Goal: Navigation & Orientation: Find specific page/section

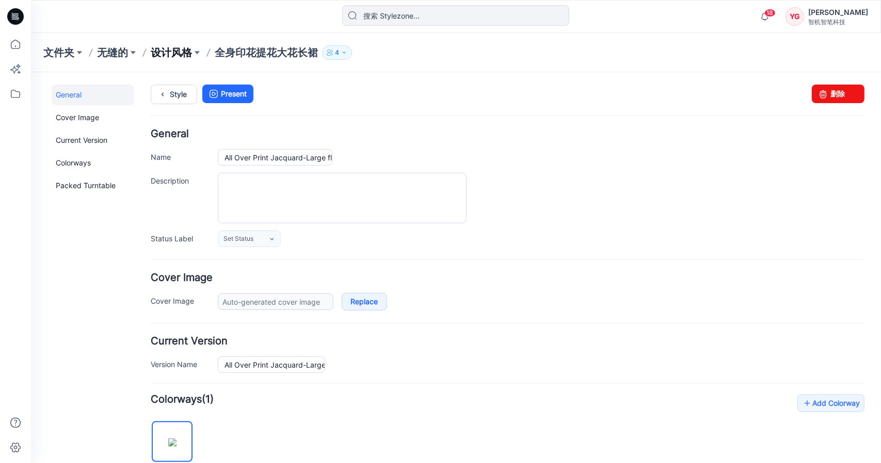
click at [169, 50] on font "设计风格" at bounding box center [171, 52] width 41 height 12
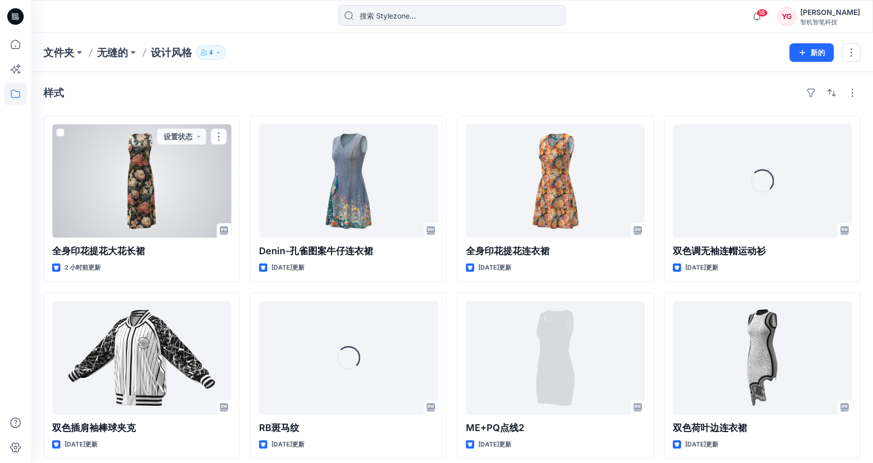
click at [99, 179] on div at bounding box center [141, 181] width 179 height 114
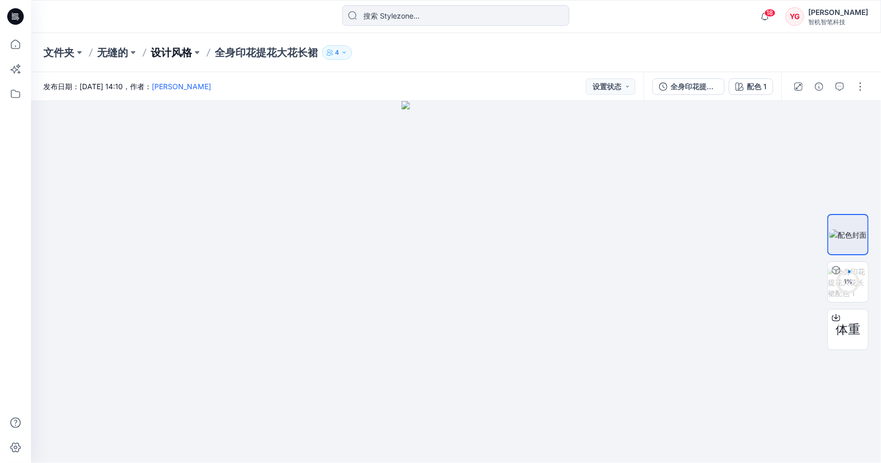
click at [174, 51] on font "设计风格" at bounding box center [171, 52] width 41 height 12
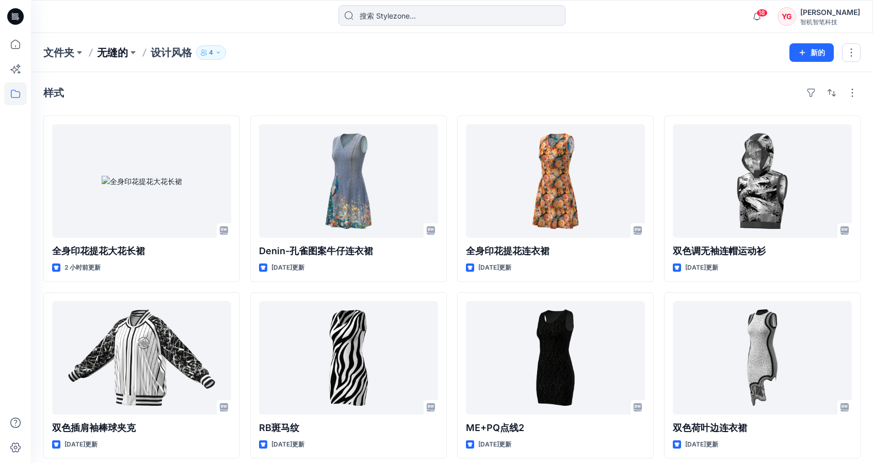
click at [115, 58] on font "无缝的" at bounding box center [112, 52] width 31 height 12
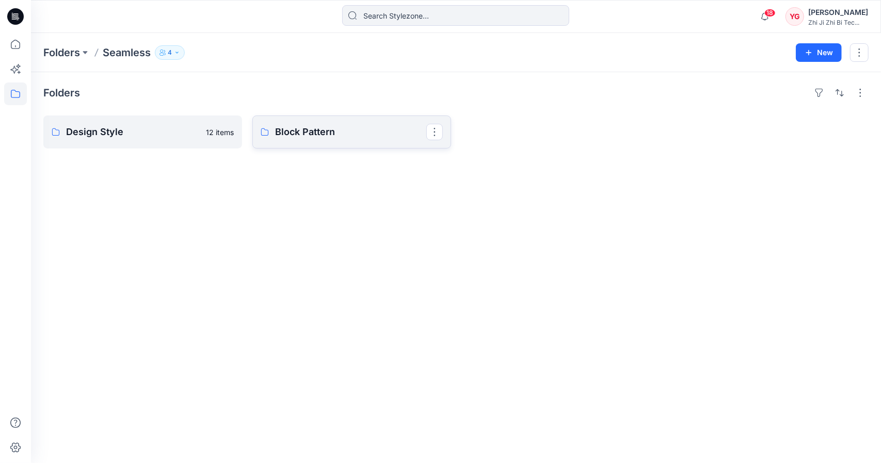
click at [328, 129] on p "Block Pattern" at bounding box center [350, 132] width 151 height 14
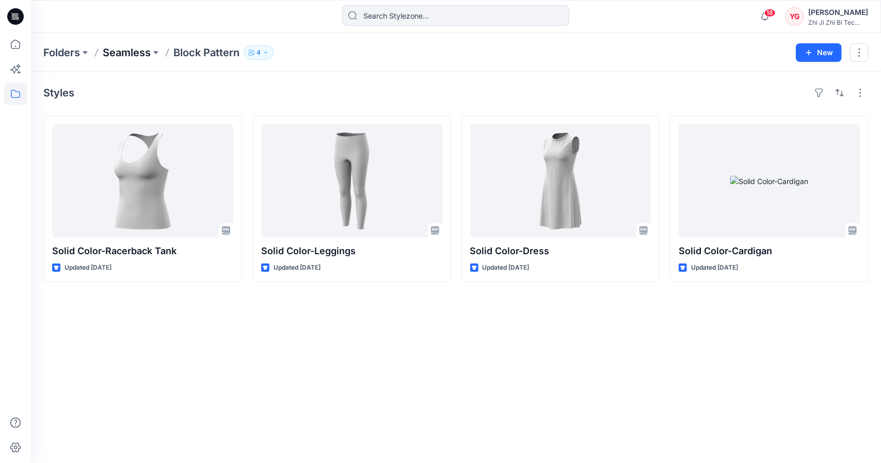
click at [137, 53] on p "Seamless" at bounding box center [127, 52] width 48 height 14
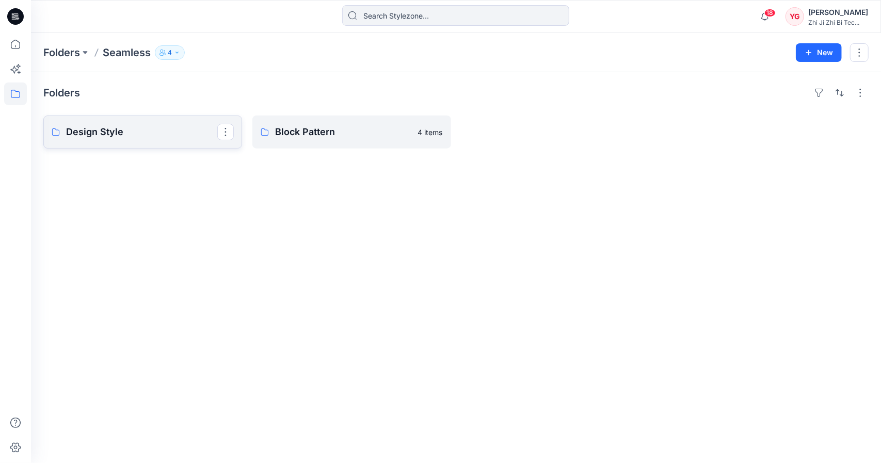
click at [126, 120] on link "Design Style" at bounding box center [142, 132] width 199 height 33
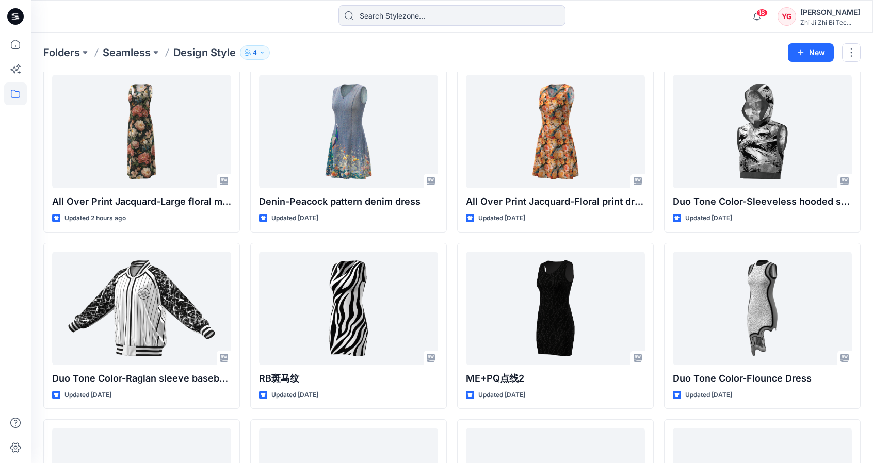
scroll to position [52, 0]
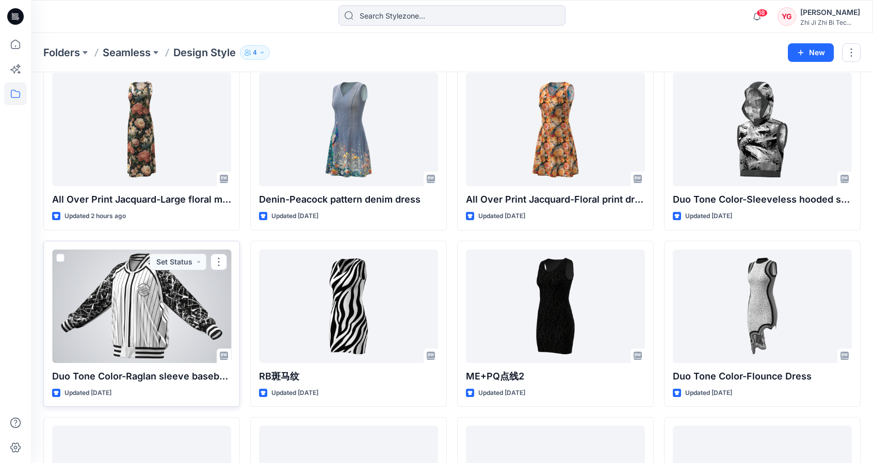
click at [183, 316] on div at bounding box center [141, 307] width 179 height 114
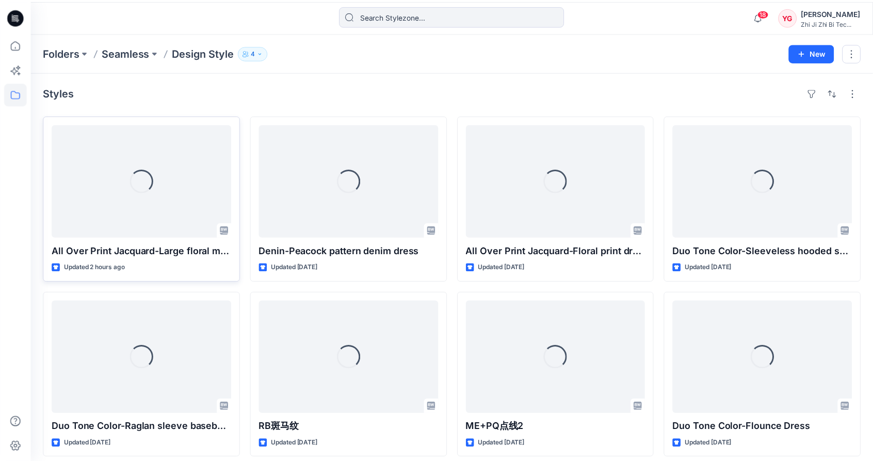
scroll to position [52, 0]
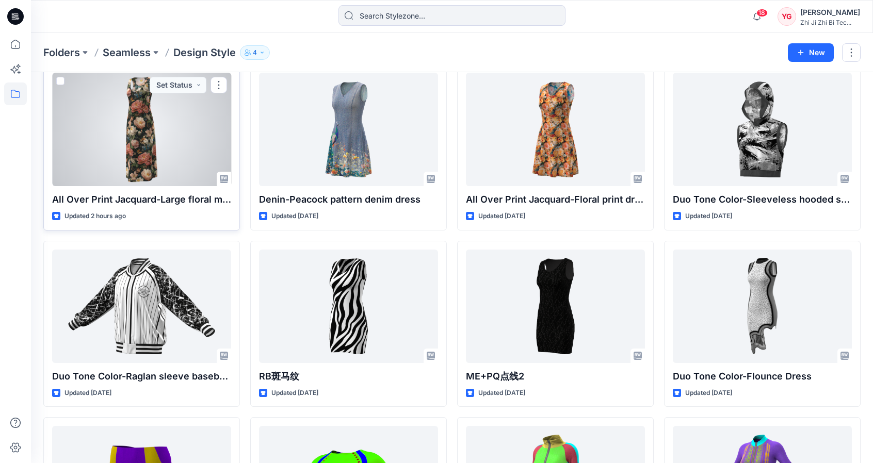
click at [142, 142] on div at bounding box center [141, 130] width 179 height 114
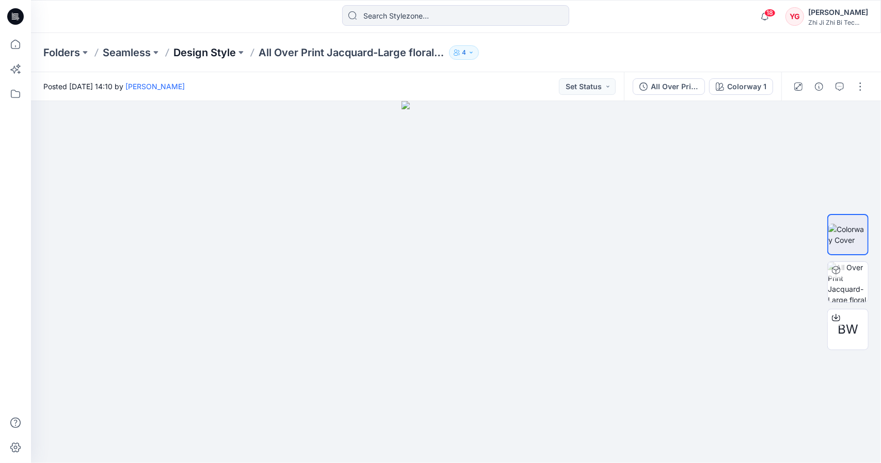
click at [211, 52] on p "Design Style" at bounding box center [204, 52] width 62 height 14
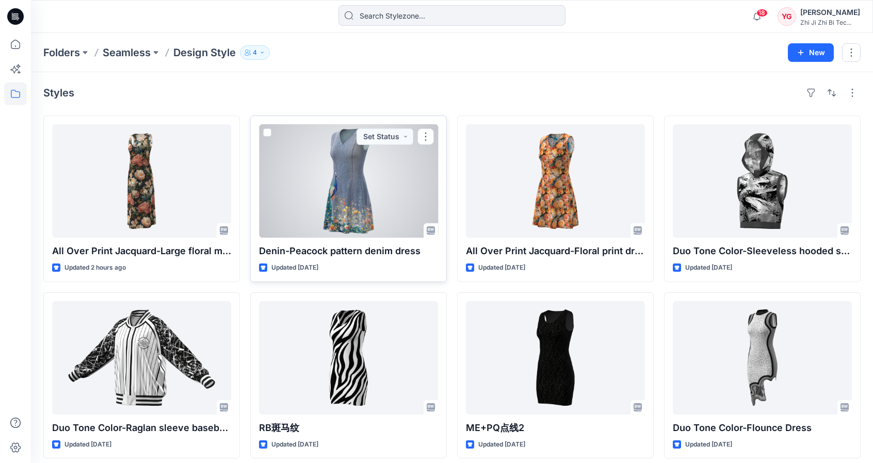
click at [364, 190] on div at bounding box center [348, 181] width 179 height 114
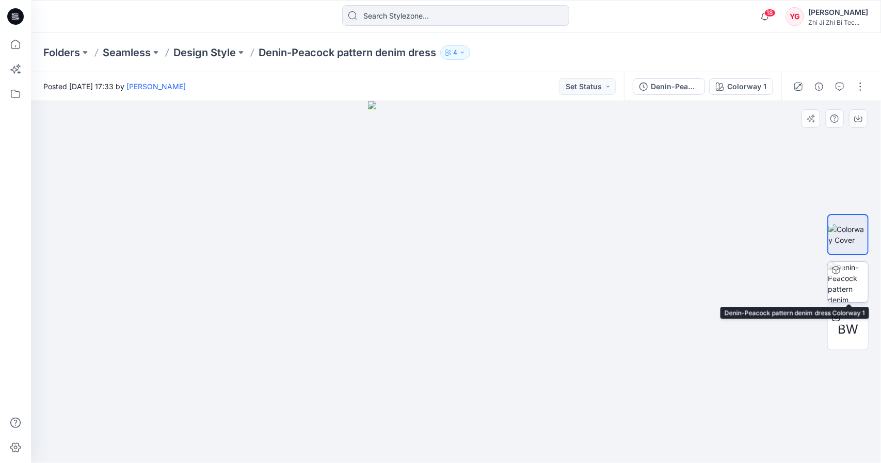
click at [853, 286] on img at bounding box center [848, 282] width 40 height 40
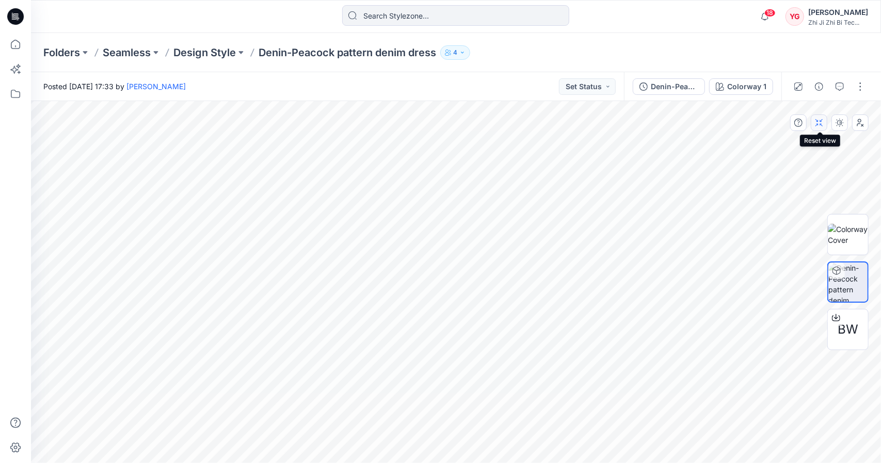
click at [825, 116] on button "button" at bounding box center [819, 123] width 17 height 17
click at [822, 124] on icon "button" at bounding box center [819, 123] width 8 height 8
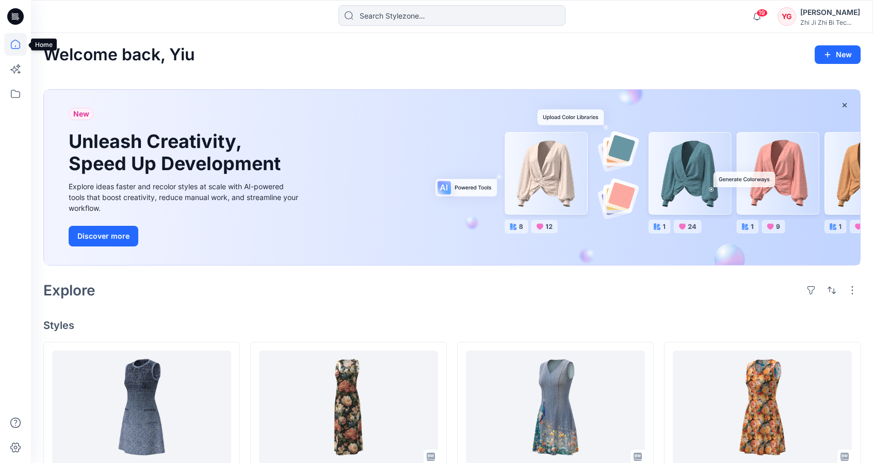
click at [17, 50] on icon at bounding box center [15, 44] width 23 height 23
click at [19, 93] on icon at bounding box center [15, 94] width 23 height 23
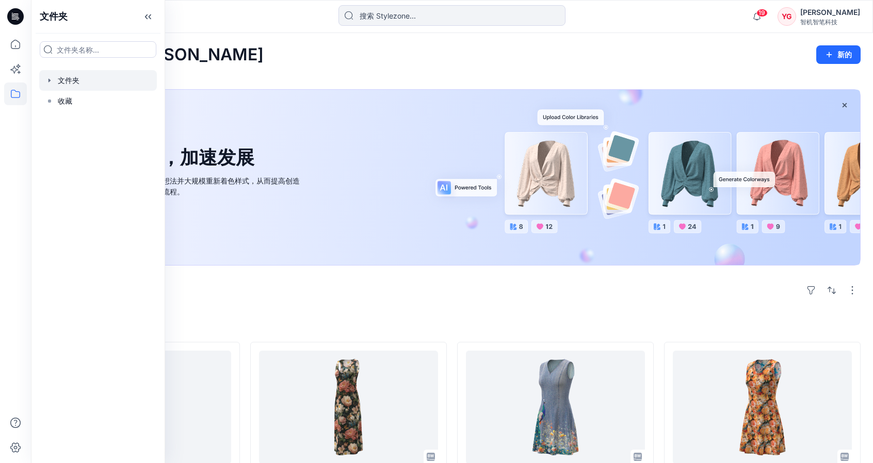
click at [88, 81] on div at bounding box center [98, 80] width 118 height 21
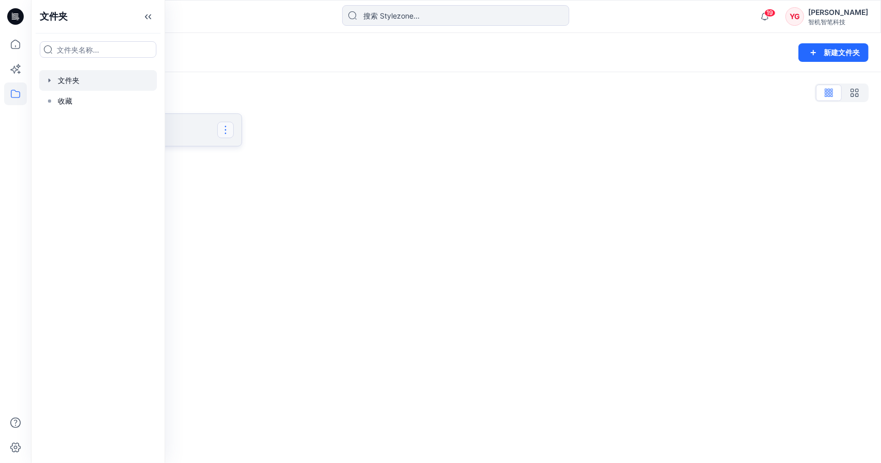
click at [218, 131] on button "button" at bounding box center [225, 130] width 17 height 17
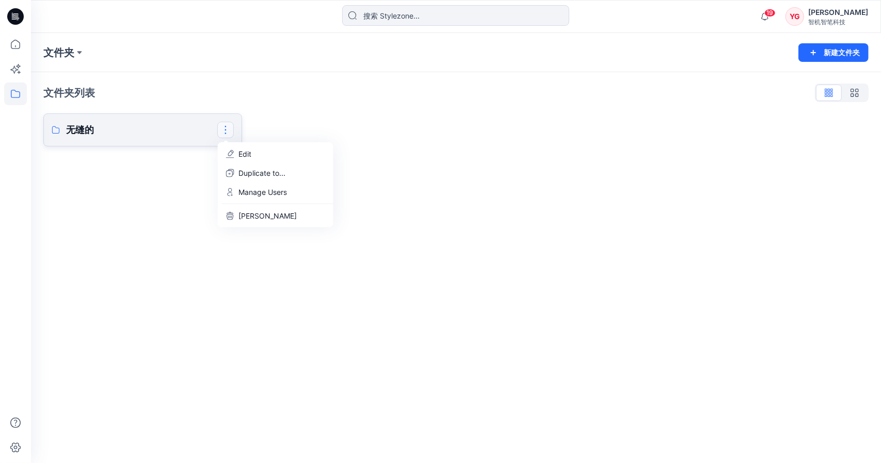
click at [179, 129] on p "无缝的" at bounding box center [141, 130] width 151 height 14
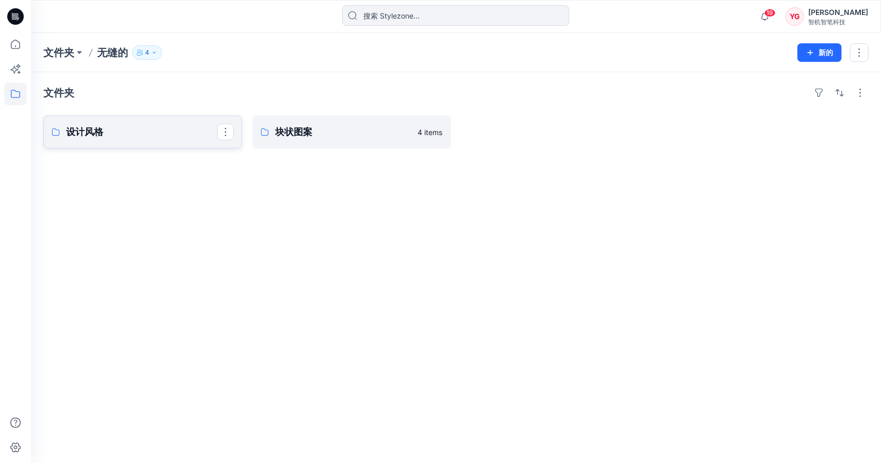
click at [185, 132] on p "设计风格" at bounding box center [141, 132] width 151 height 14
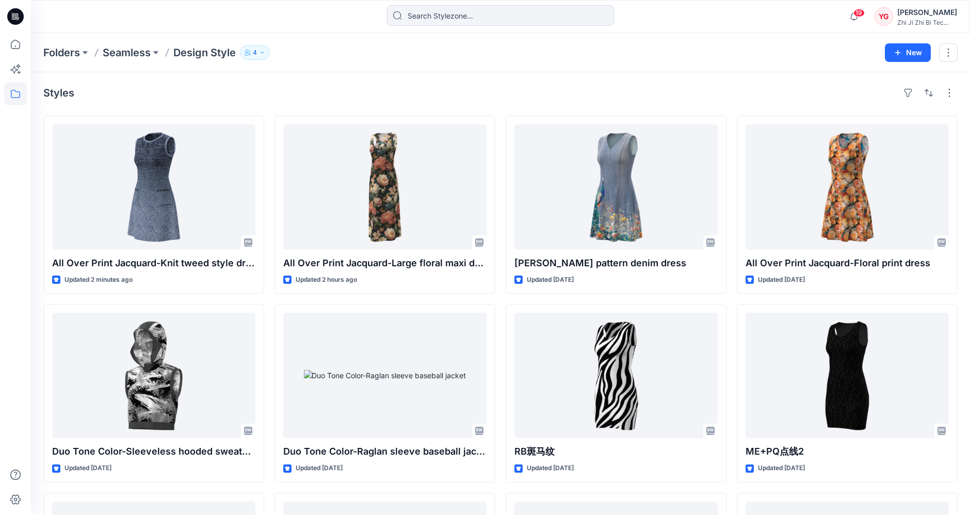
click at [730, 286] on div "All Over Print Jacquard-Knit tweed style dress Updated 2 minutes ago Duo Tone C…" at bounding box center [500, 488] width 915 height 744
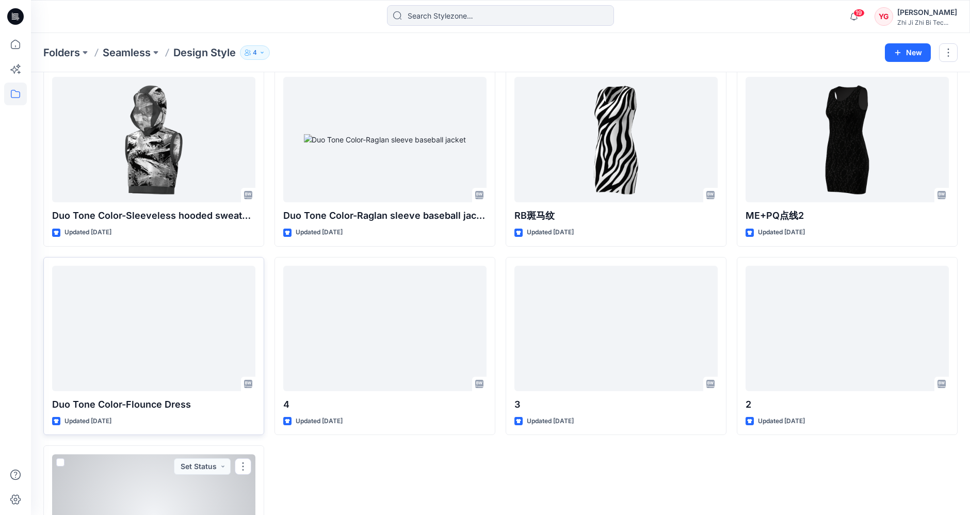
scroll to position [115, 0]
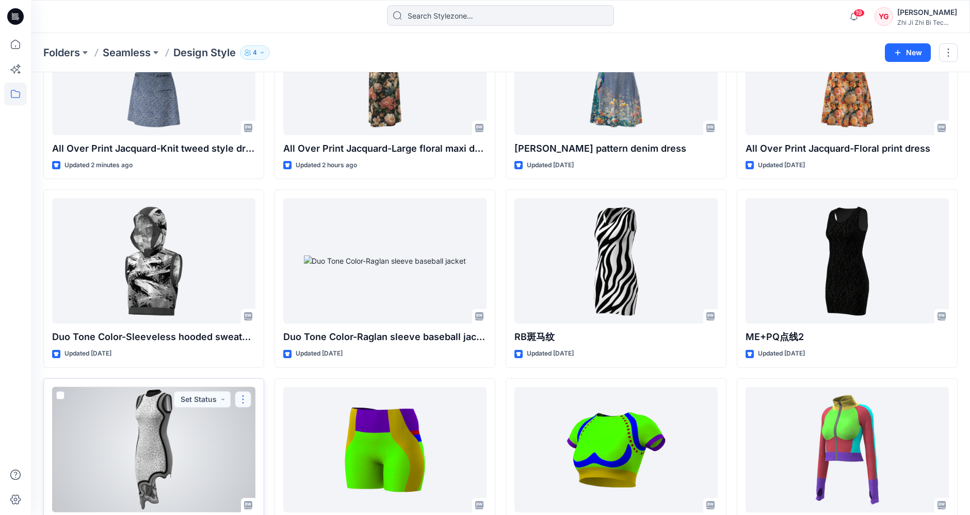
click at [244, 398] on button "button" at bounding box center [243, 399] width 17 height 17
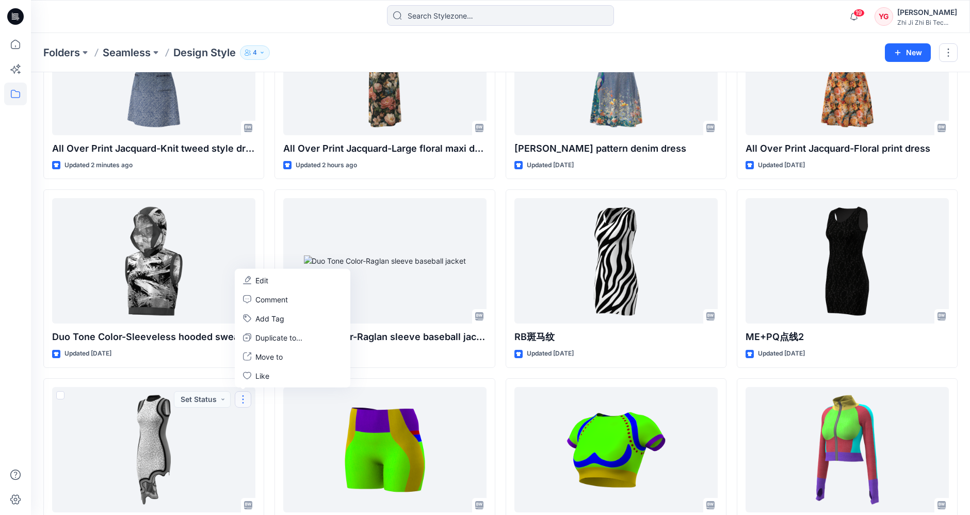
click at [266, 400] on div "All Over Print Jacquard-Knit tweed style dress Updated 2 minutes ago Duo Tone C…" at bounding box center [500, 373] width 915 height 744
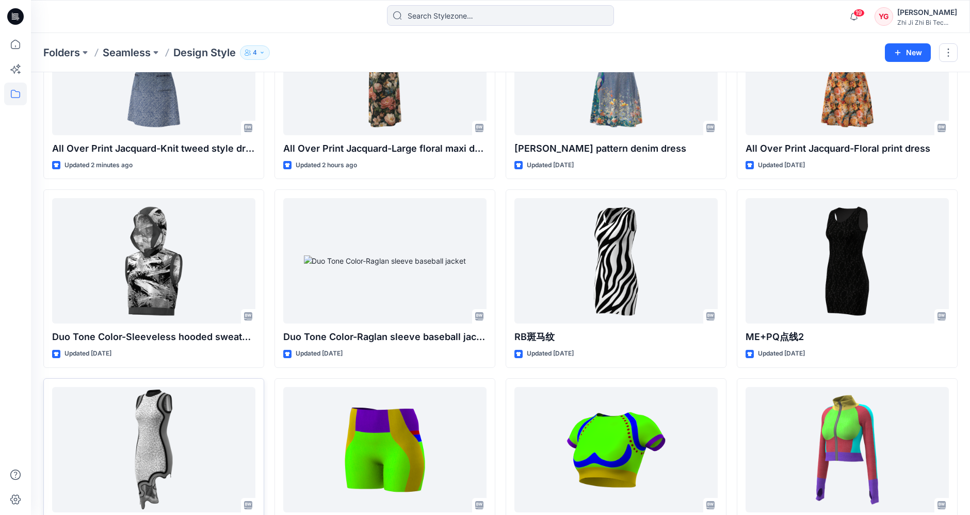
drag, startPoint x: 245, startPoint y: 396, endPoint x: 497, endPoint y: 269, distance: 282.5
click at [498, 266] on div "All Over Print Jacquard-Knit tweed style dress Updated 2 minutes ago Duo Tone C…" at bounding box center [500, 373] width 915 height 744
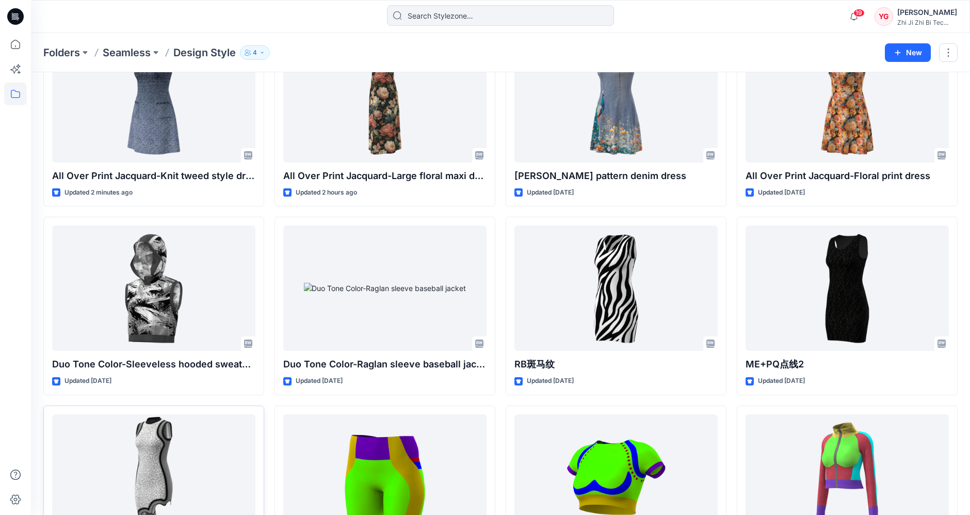
scroll to position [229, 0]
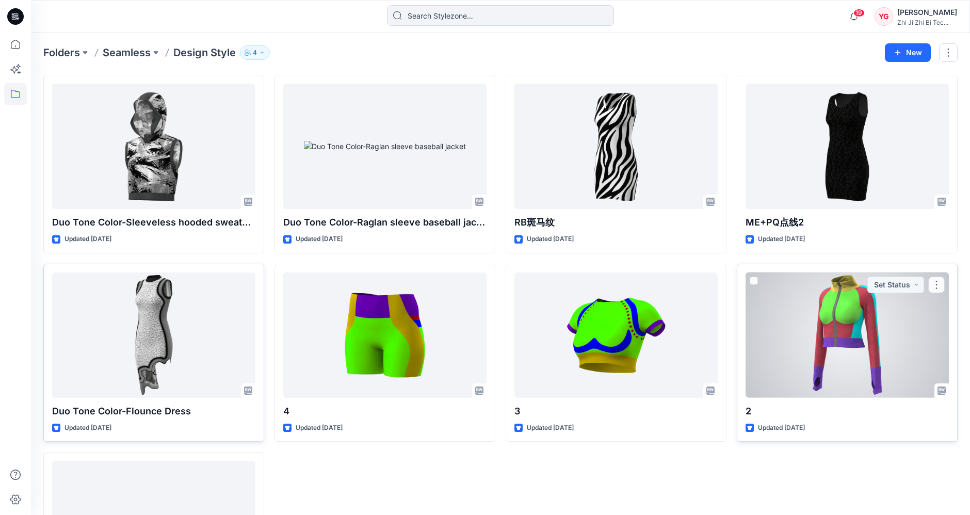
click at [873, 269] on div "2 Updated 4 days ago Set Status" at bounding box center [847, 353] width 221 height 178
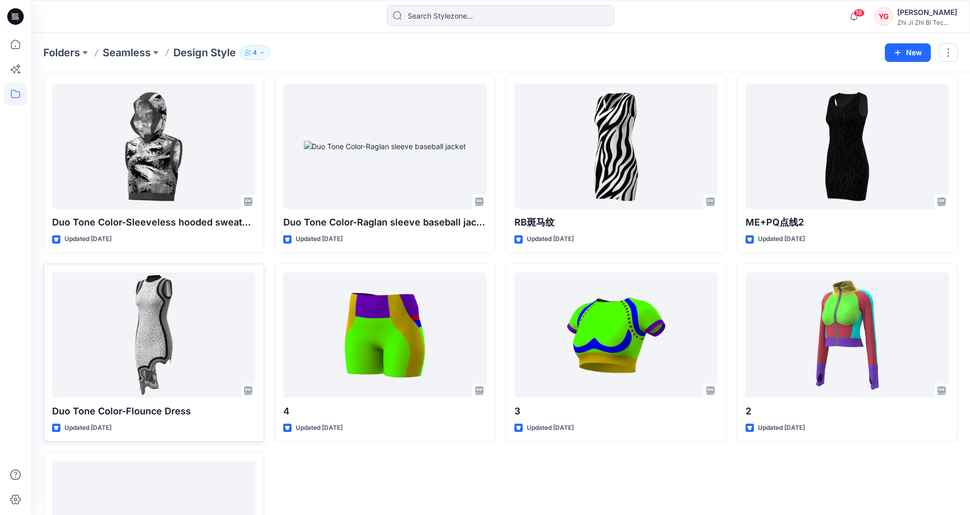
click at [873, 264] on div "Styles All Over Print Jacquard-Knit tweed style dress Updated 2 minutes ago Duo…" at bounding box center [500, 243] width 939 height 800
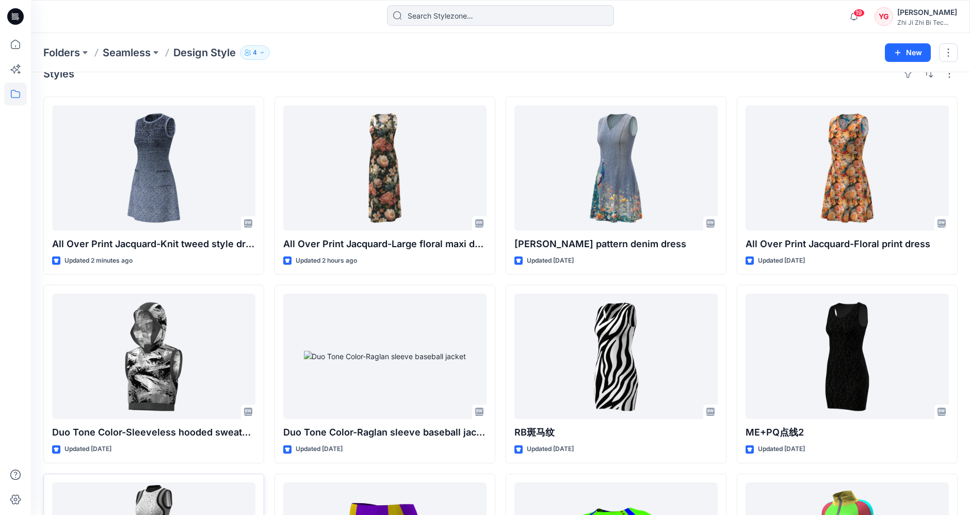
scroll to position [0, 0]
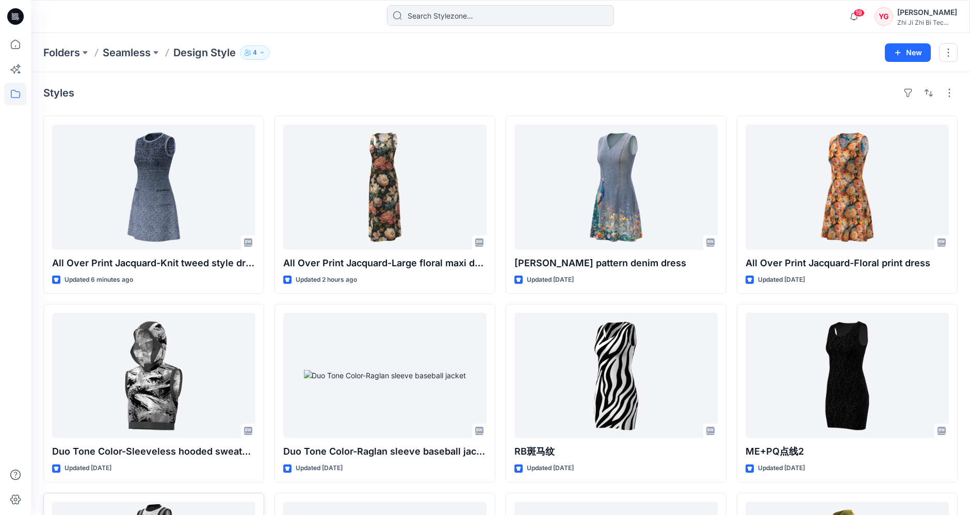
click at [138, 96] on div "Styles" at bounding box center [500, 93] width 915 height 17
